Goal: Transaction & Acquisition: Purchase product/service

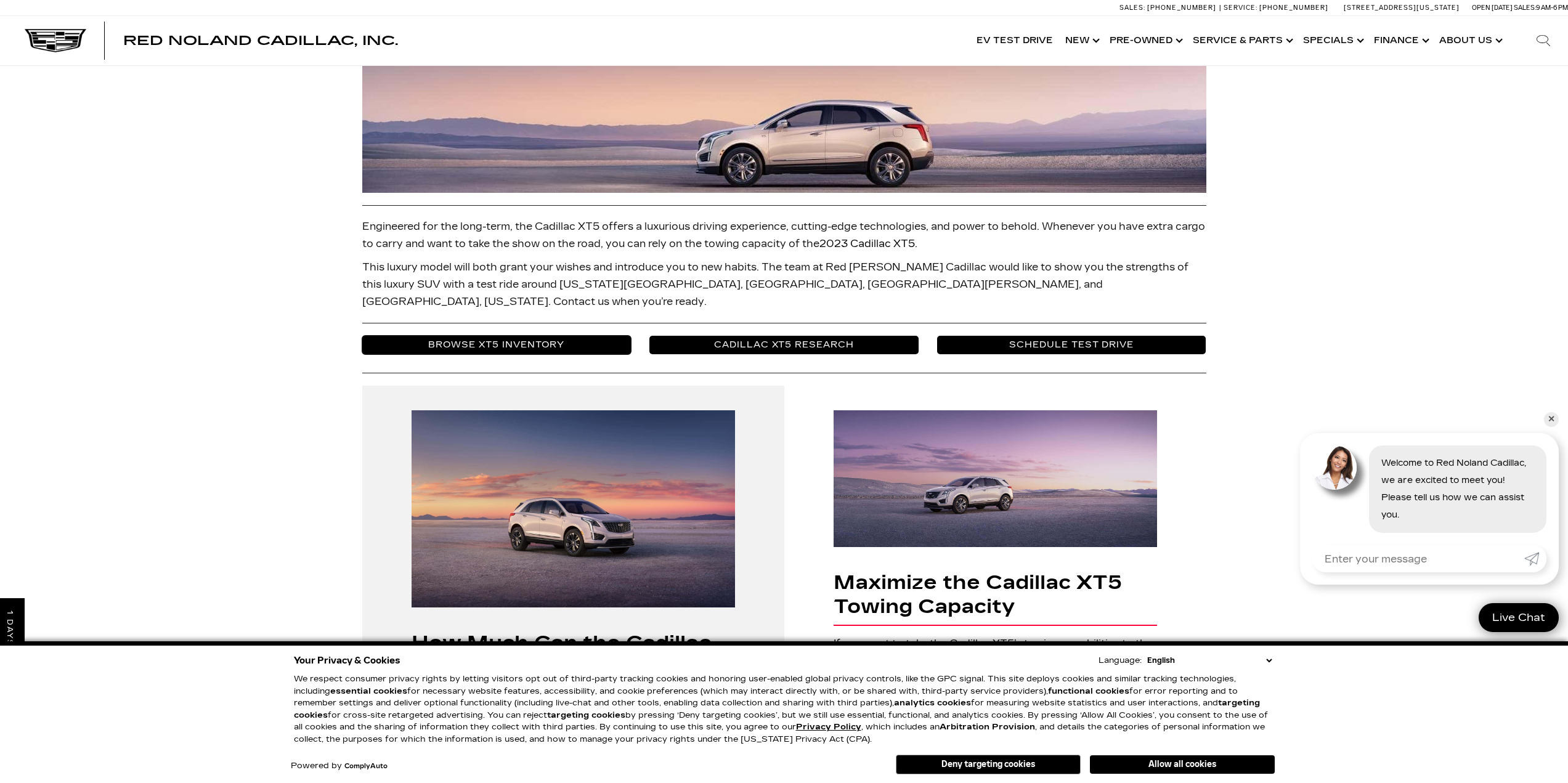
click at [515, 336] on link "Browse XT5 Inventory" at bounding box center [496, 345] width 269 height 18
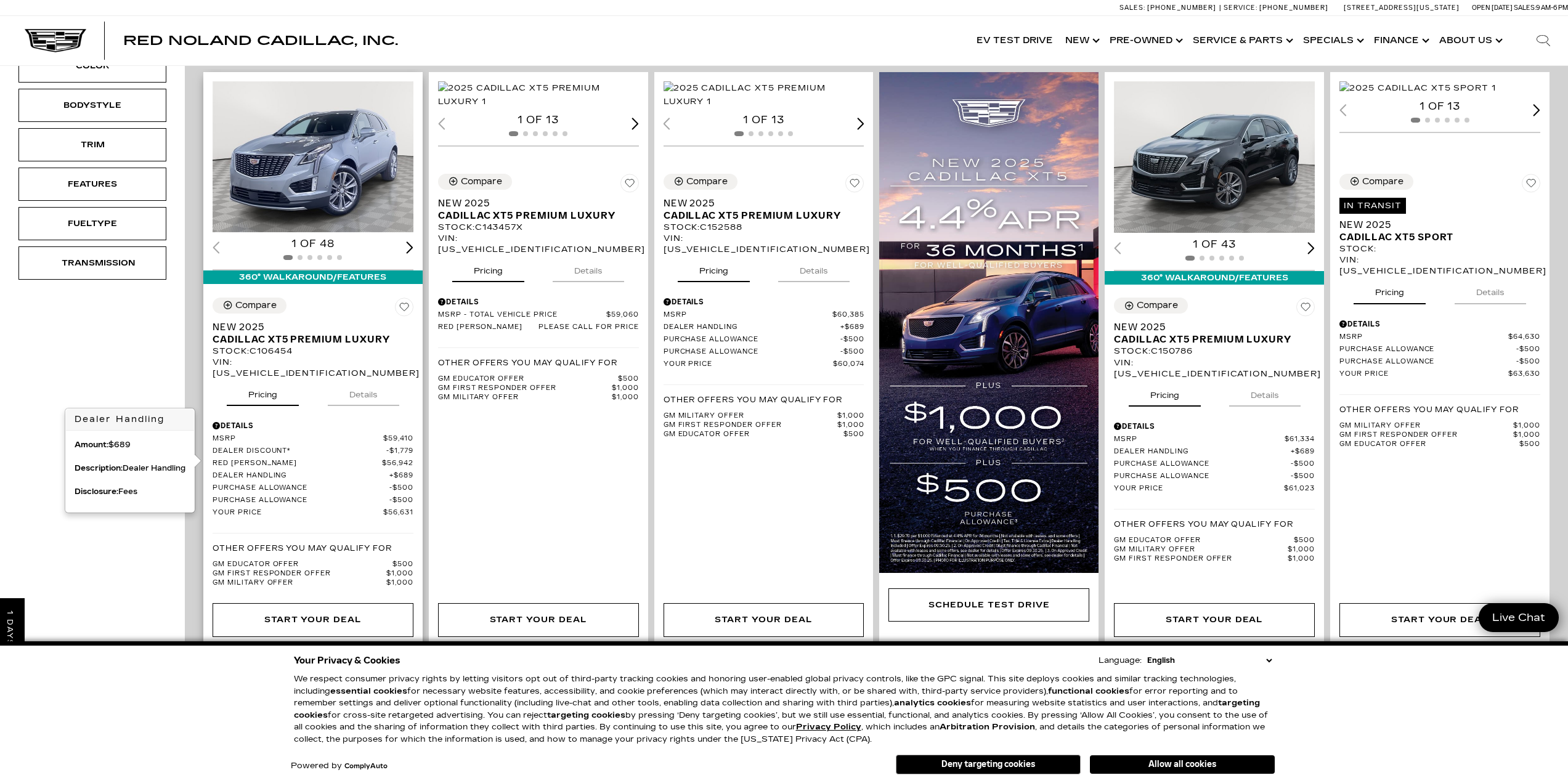
scroll to position [61, 0]
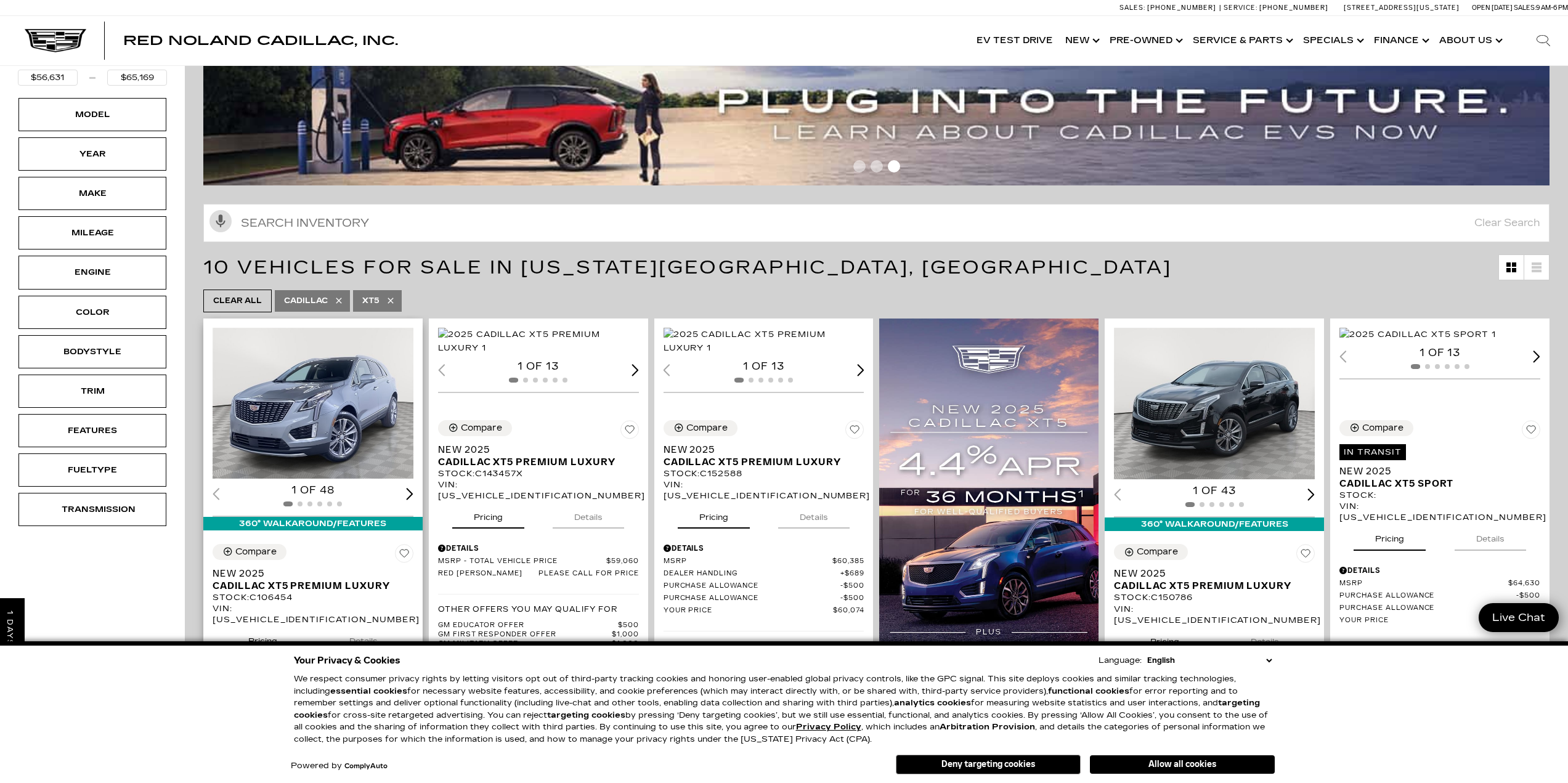
click at [407, 488] on div "Next slide" at bounding box center [409, 493] width 8 height 12
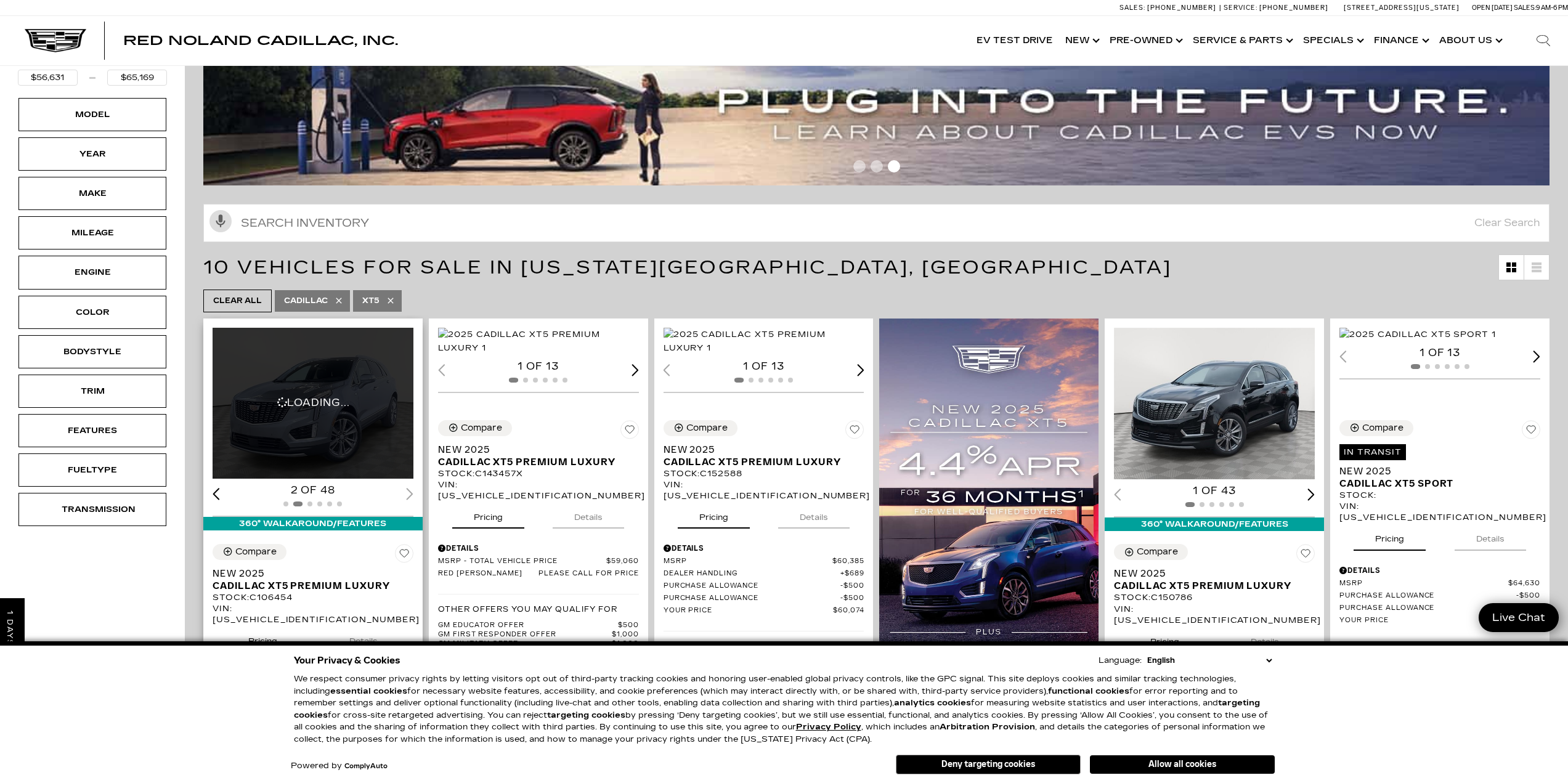
click at [407, 485] on div "2 of 48" at bounding box center [312, 490] width 201 height 13
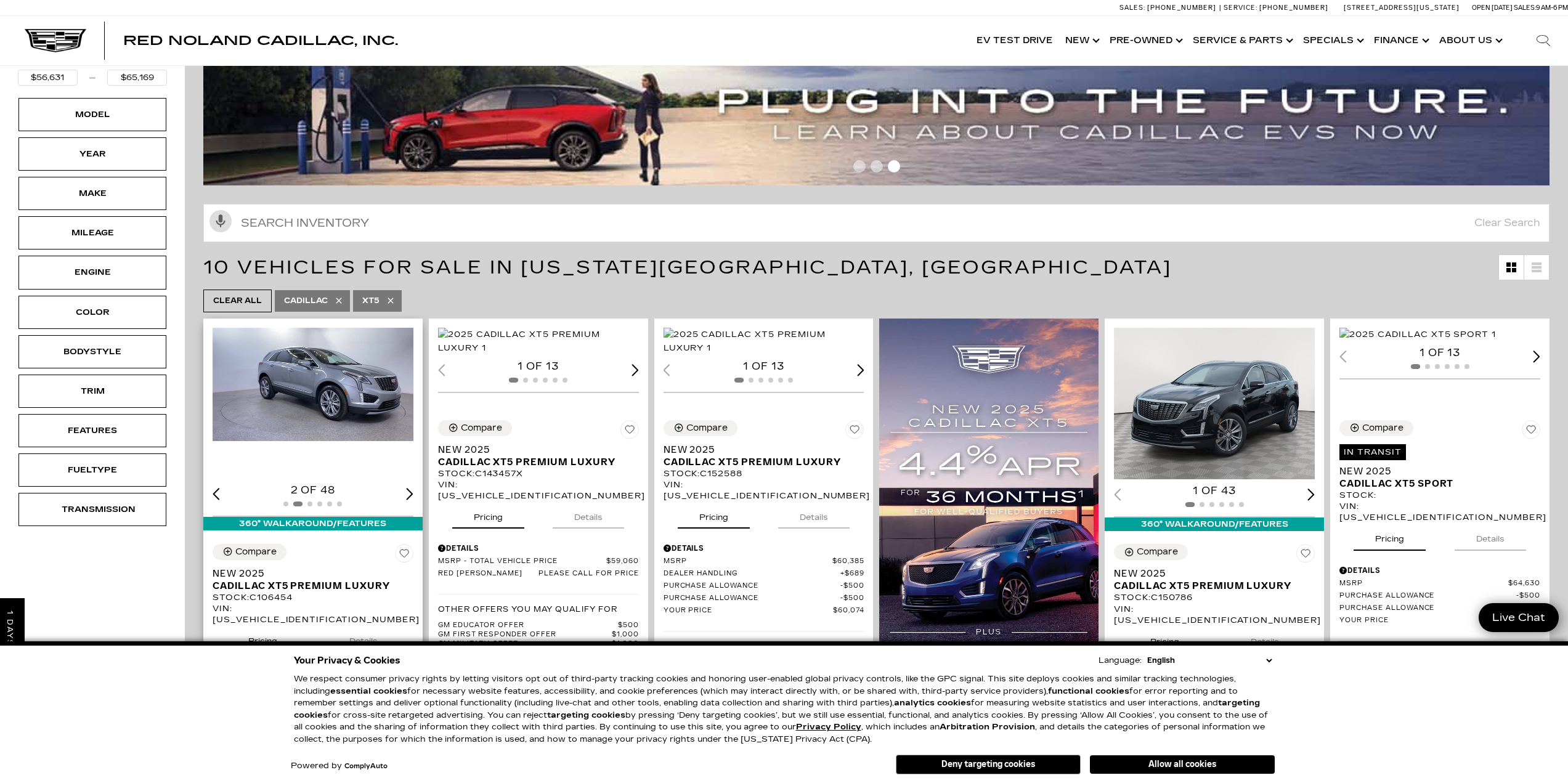
click at [412, 492] on div "Next slide" at bounding box center [409, 493] width 8 height 12
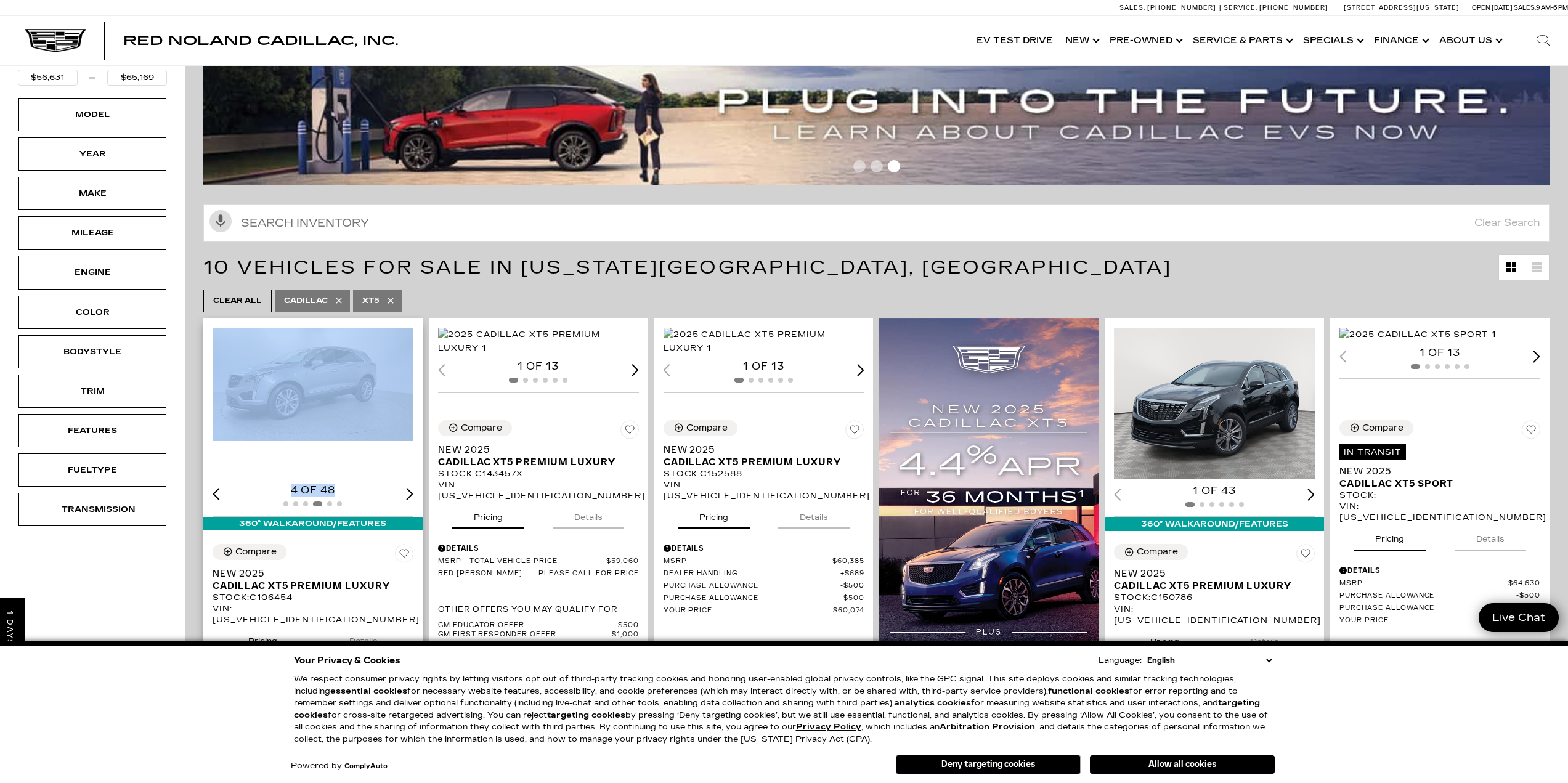
click at [412, 492] on div "Next slide" at bounding box center [409, 493] width 8 height 12
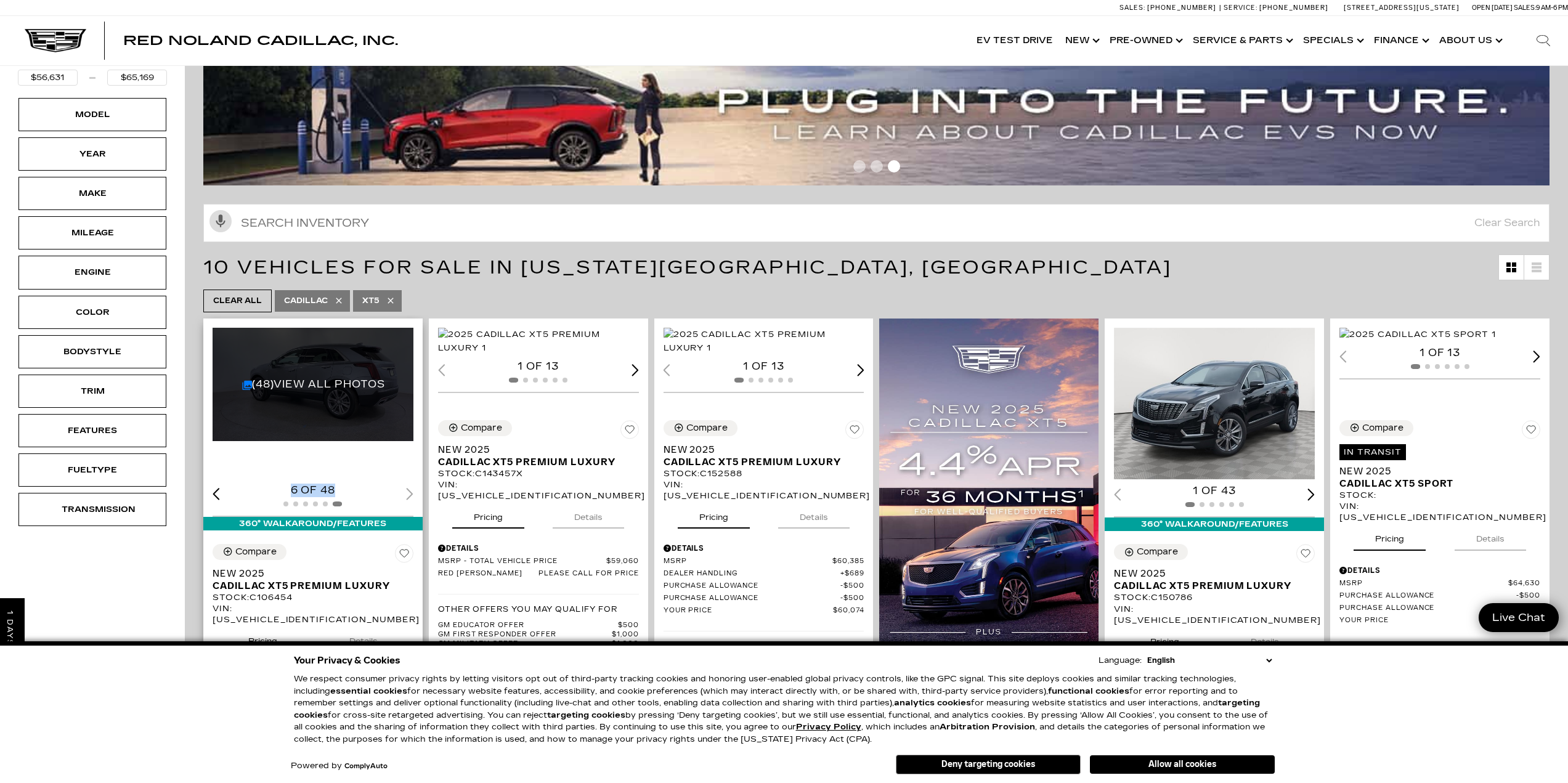
click at [412, 492] on div "6 of 48" at bounding box center [312, 490] width 201 height 13
click at [412, 493] on div "6 of 48" at bounding box center [312, 490] width 201 height 13
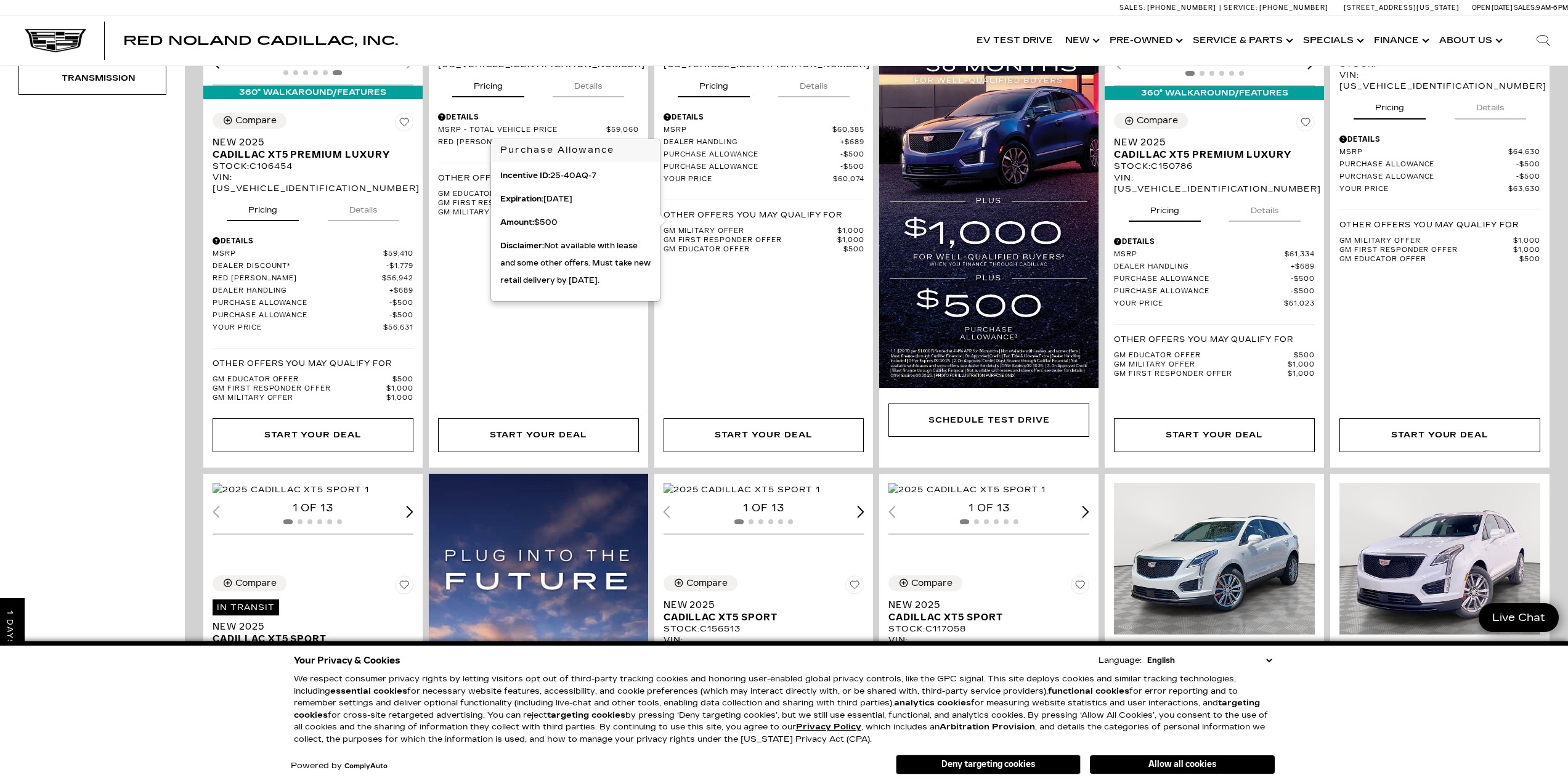
scroll to position [555, 0]
